Goal: Information Seeking & Learning: Learn about a topic

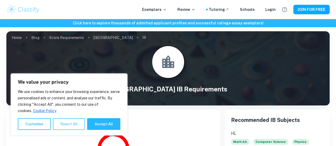
click at [71, 127] on button "Reject All" at bounding box center [69, 124] width 32 height 12
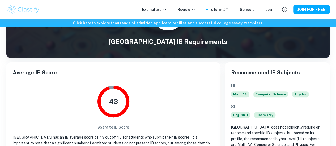
scroll to position [32, 0]
